Goal: Task Accomplishment & Management: Complete application form

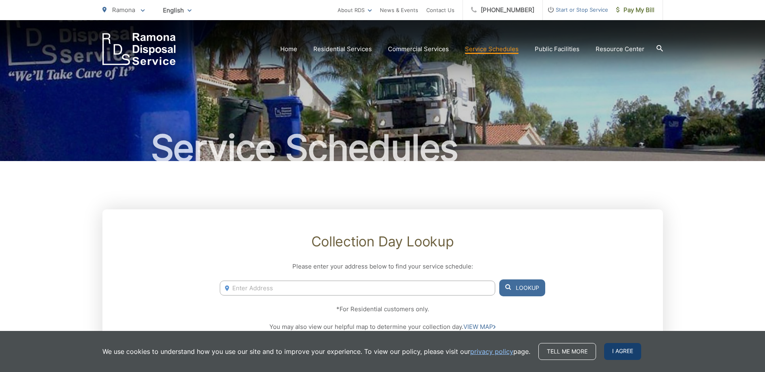
click at [609, 359] on span "I agree" at bounding box center [622, 351] width 37 height 17
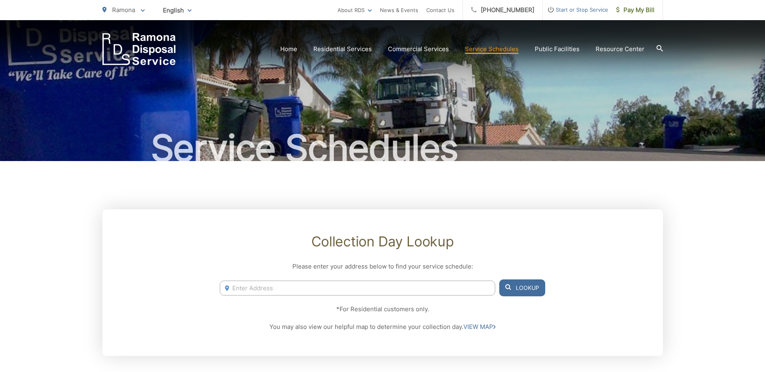
click at [570, 10] on span "Start or Stop Service" at bounding box center [575, 10] width 65 height 10
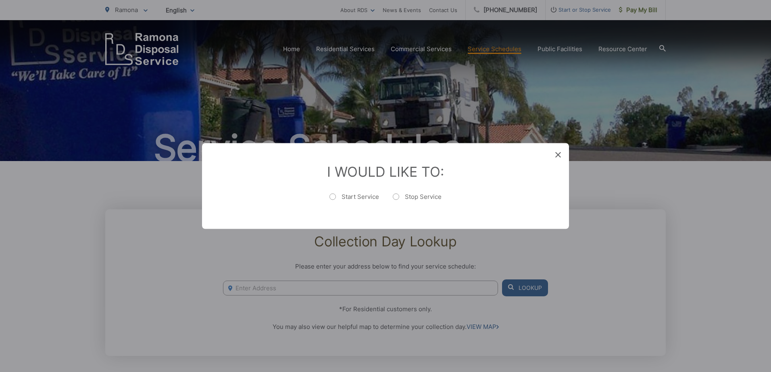
click at [364, 200] on label "Start Service" at bounding box center [354, 201] width 50 height 16
radio input "true"
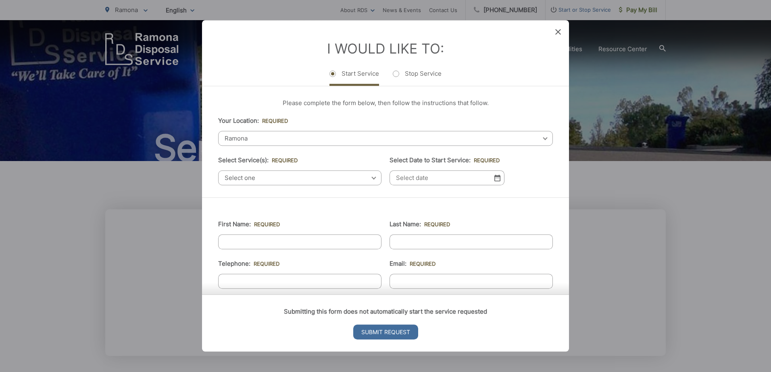
click at [269, 179] on span "Select one" at bounding box center [299, 178] width 163 height 15
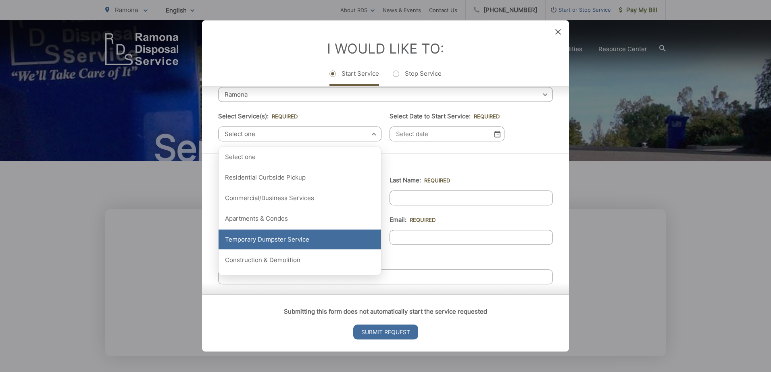
scroll to position [40, 0]
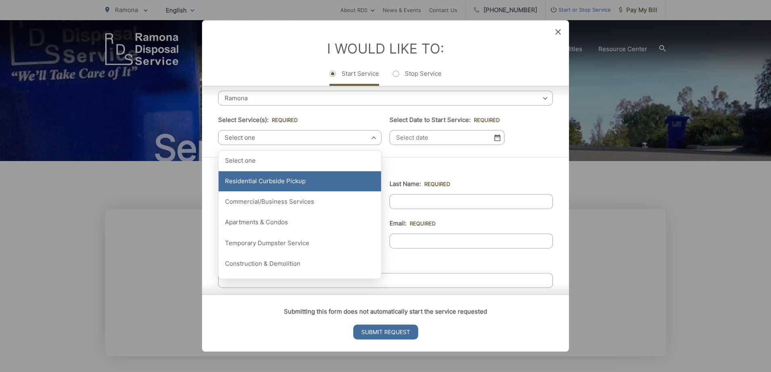
click at [262, 186] on div "Residential Curbside Pickup" at bounding box center [299, 181] width 162 height 20
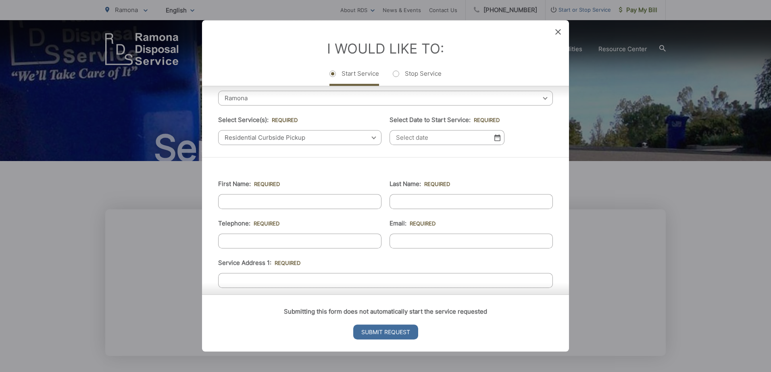
click at [498, 143] on input "Select Date to Start Service: *" at bounding box center [446, 137] width 115 height 15
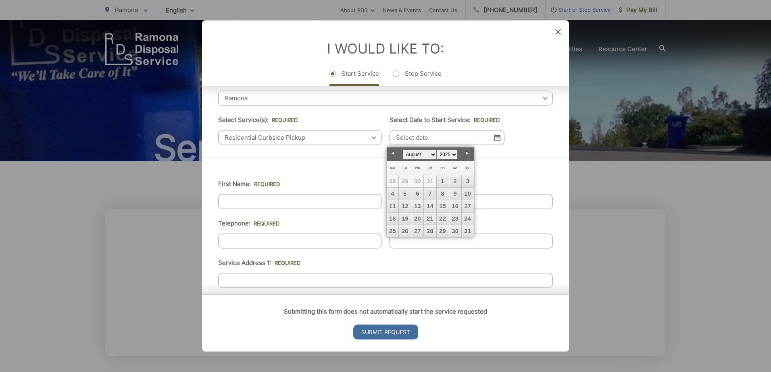
click at [428, 156] on select "January February March April May June July August September October November De…" at bounding box center [420, 155] width 34 height 10
click at [442, 191] on link "12" at bounding box center [443, 194] width 12 height 12
type input "09/12/2025"
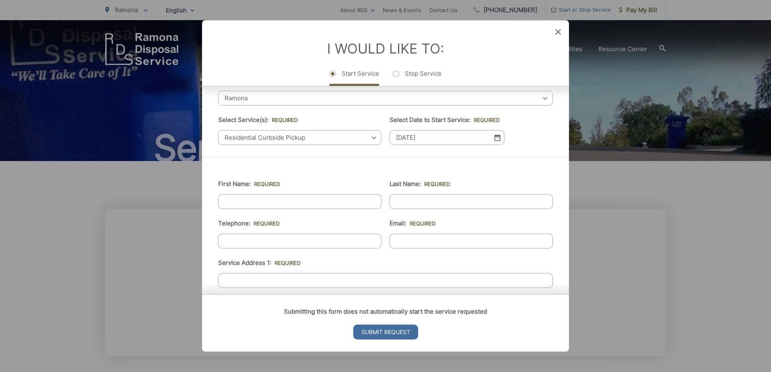
click at [309, 210] on ul "First Name: * Last Name: * Telephone: * Email: * Service Address 1: * Service A…" at bounding box center [385, 346] width 335 height 352
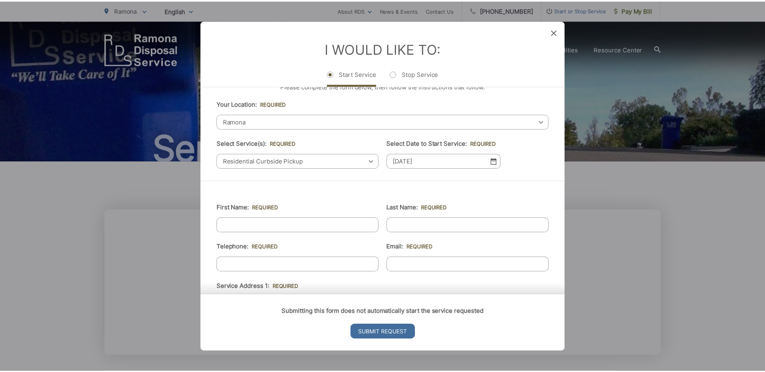
scroll to position [81, 0]
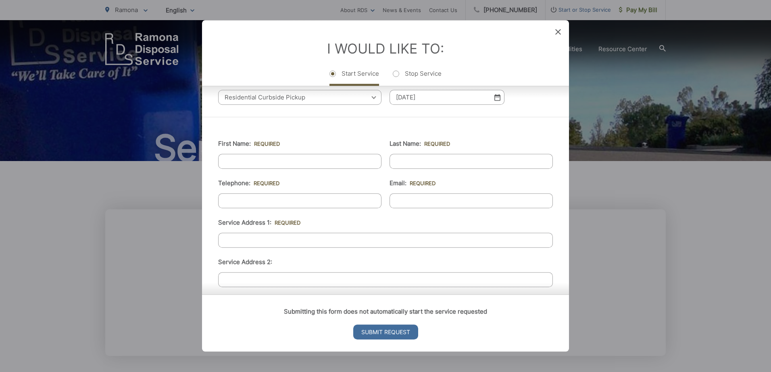
click at [562, 33] on div "I Would Like To: Start Service Stop Service" at bounding box center [385, 53] width 367 height 66
click at [559, 33] on icon at bounding box center [558, 32] width 6 height 6
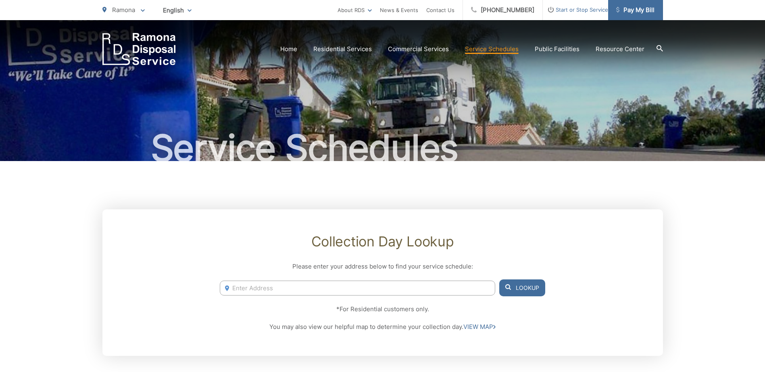
click at [628, 15] on link "Pay My Bill" at bounding box center [635, 10] width 55 height 20
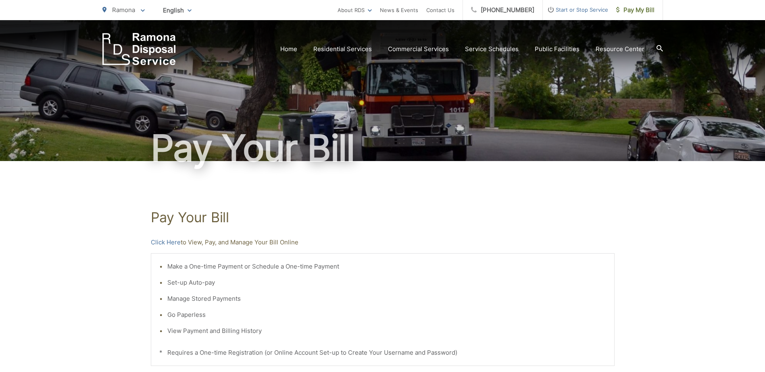
click at [572, 7] on span "Start or Stop Service" at bounding box center [575, 10] width 65 height 10
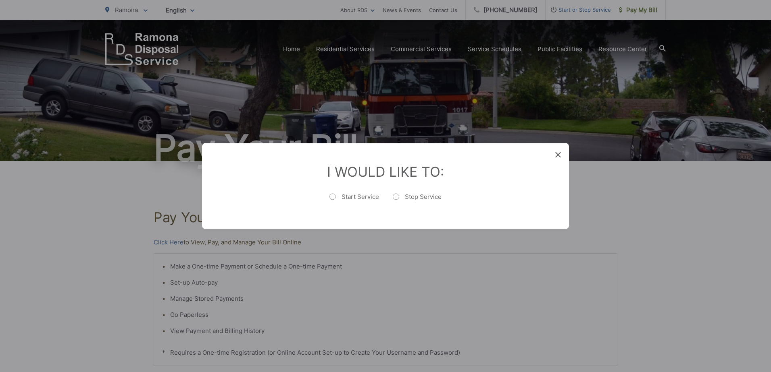
click at [371, 197] on label "Start Service" at bounding box center [354, 201] width 50 height 16
radio input "true"
